Goal: Task Accomplishment & Management: Use online tool/utility

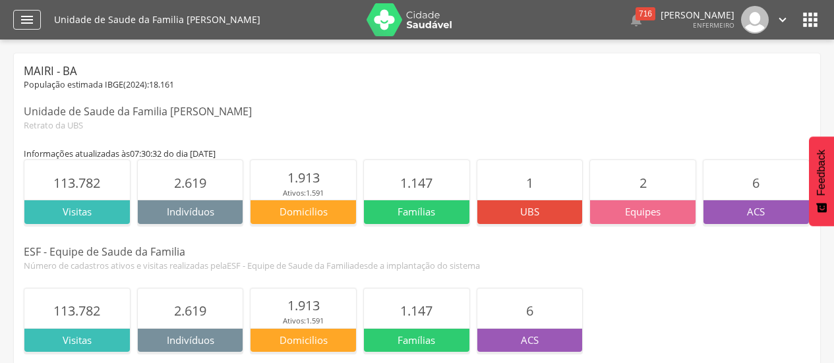
click at [34, 16] on icon "" at bounding box center [27, 20] width 16 height 16
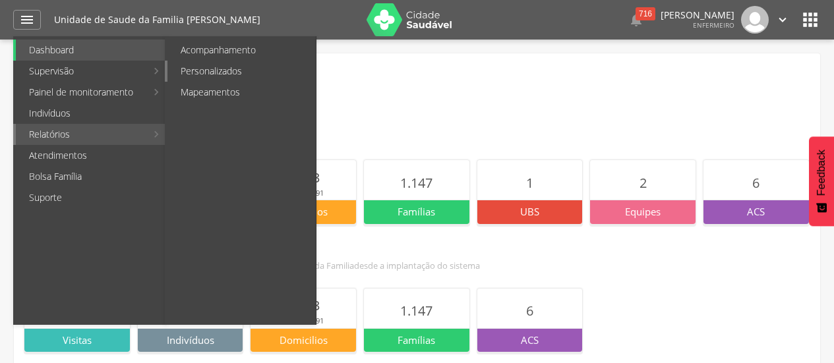
click at [226, 76] on link "Personalizados" at bounding box center [241, 71] width 148 height 21
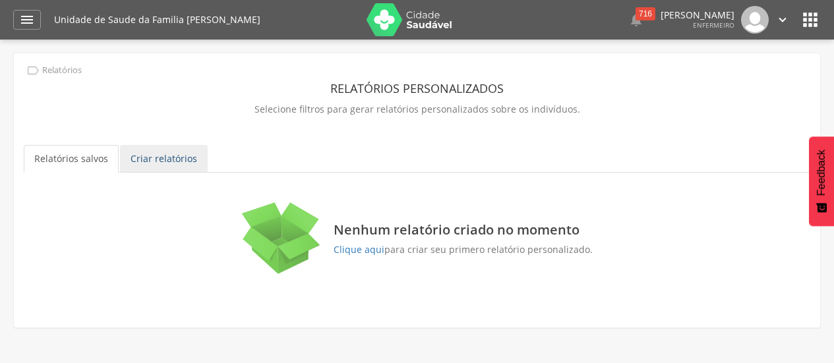
click at [171, 160] on link "Criar relatórios" at bounding box center [164, 159] width 88 height 28
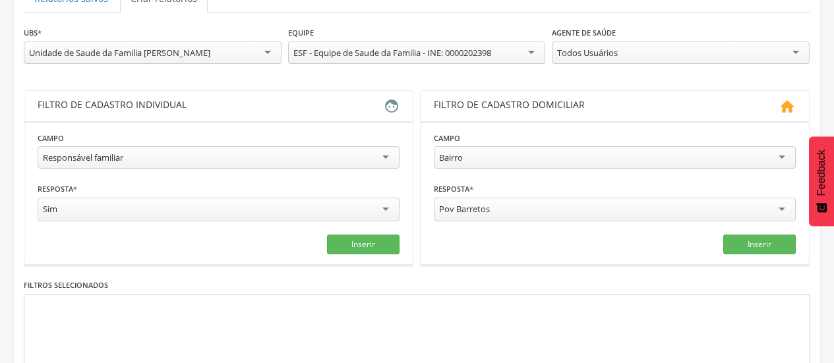
scroll to position [182, 0]
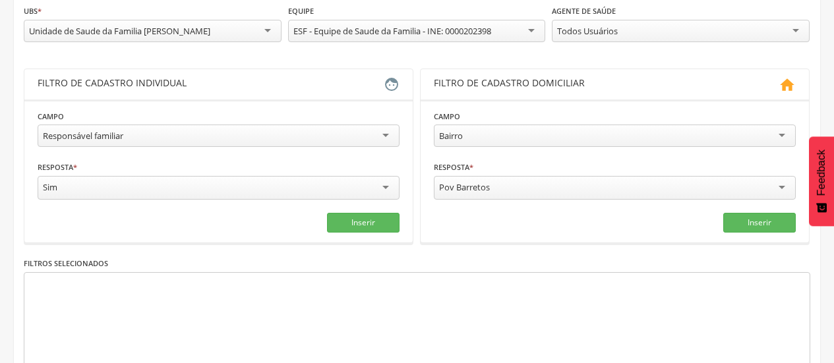
click at [637, 35] on div "Todos Usuários" at bounding box center [681, 31] width 258 height 22
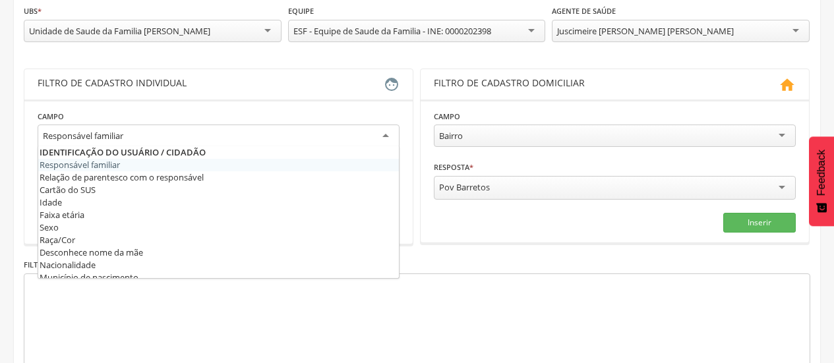
click at [276, 126] on div "Responsável familiar" at bounding box center [219, 137] width 362 height 24
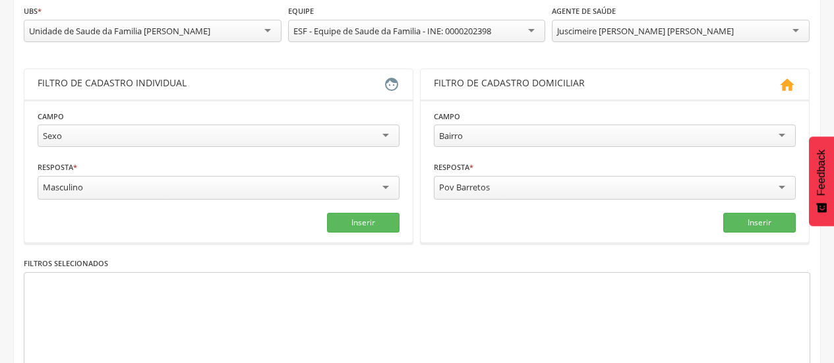
drag, startPoint x: 214, startPoint y: 222, endPoint x: 232, endPoint y: 140, distance: 83.8
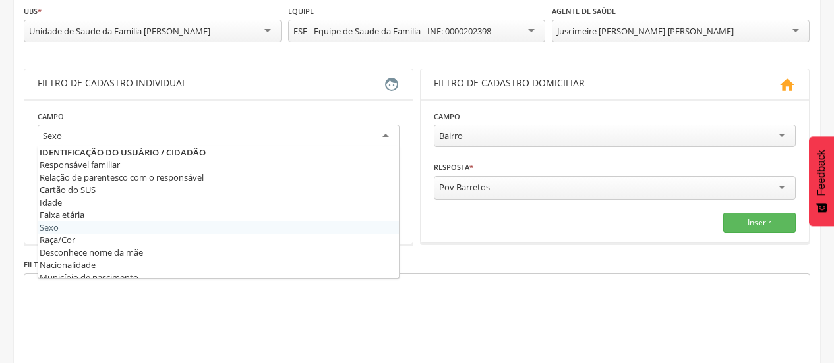
click at [232, 140] on div "Sexo" at bounding box center [219, 137] width 362 height 24
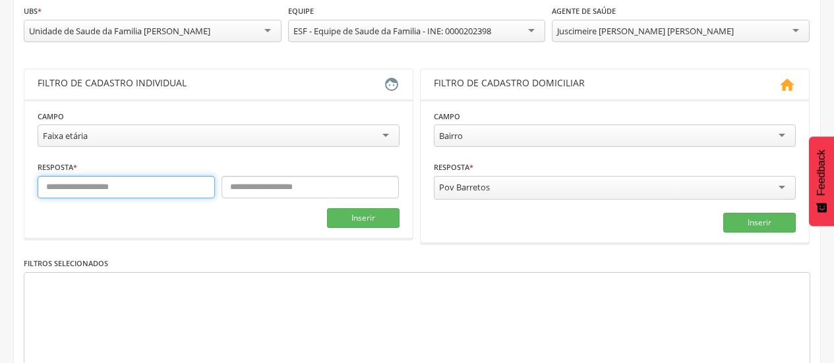
click at [164, 191] on input "text" at bounding box center [126, 187] width 177 height 22
type input "**"
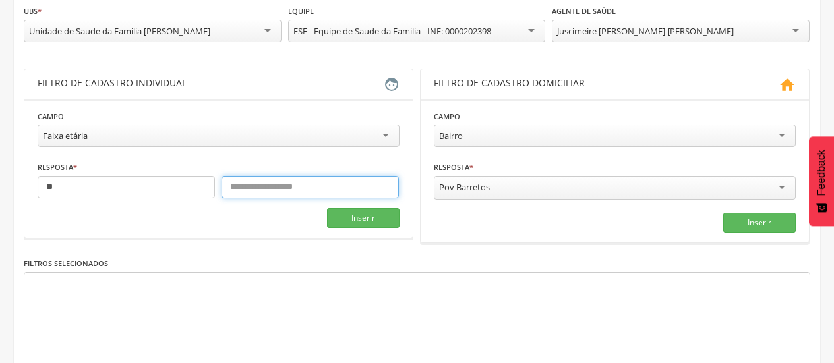
click at [240, 187] on input "text" at bounding box center [310, 187] width 177 height 22
type input "**"
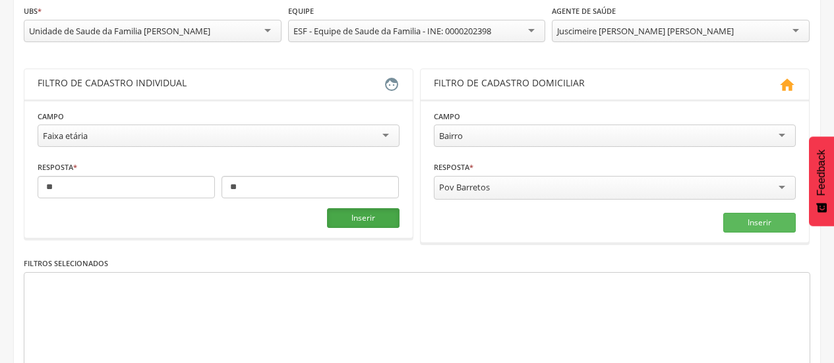
click at [361, 219] on button "Inserir" at bounding box center [363, 218] width 73 height 20
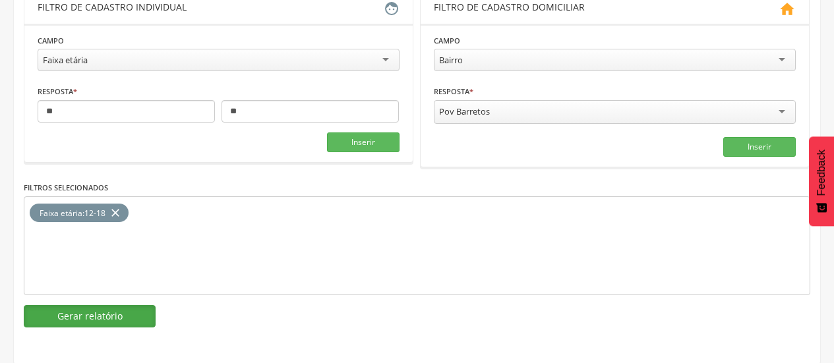
click at [103, 318] on button "Gerar relatório" at bounding box center [90, 316] width 132 height 22
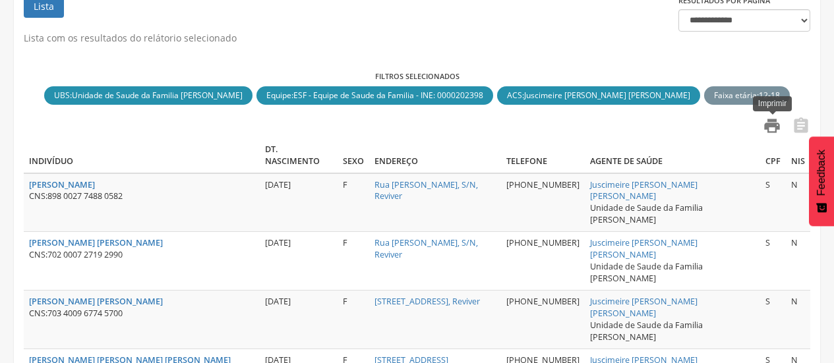
click at [771, 129] on icon "" at bounding box center [772, 126] width 18 height 18
